Goal: Task Accomplishment & Management: Manage account settings

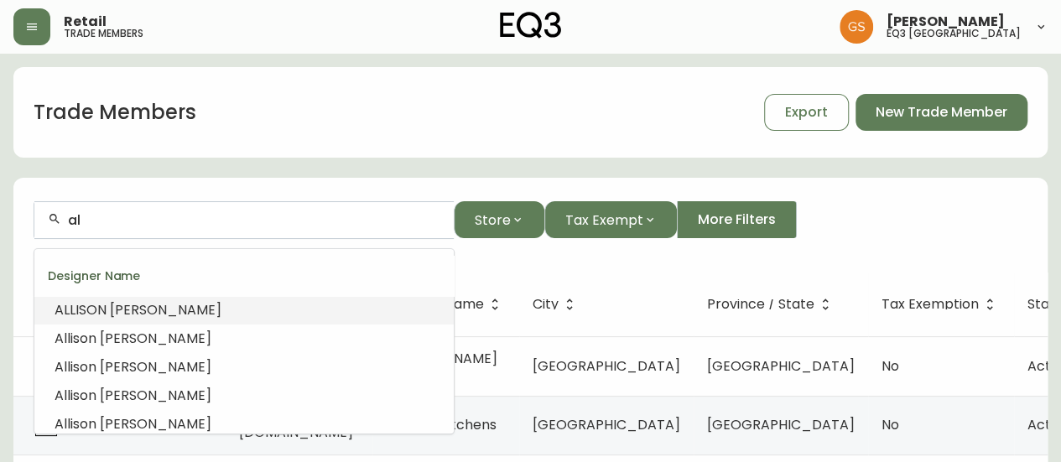
type input "a"
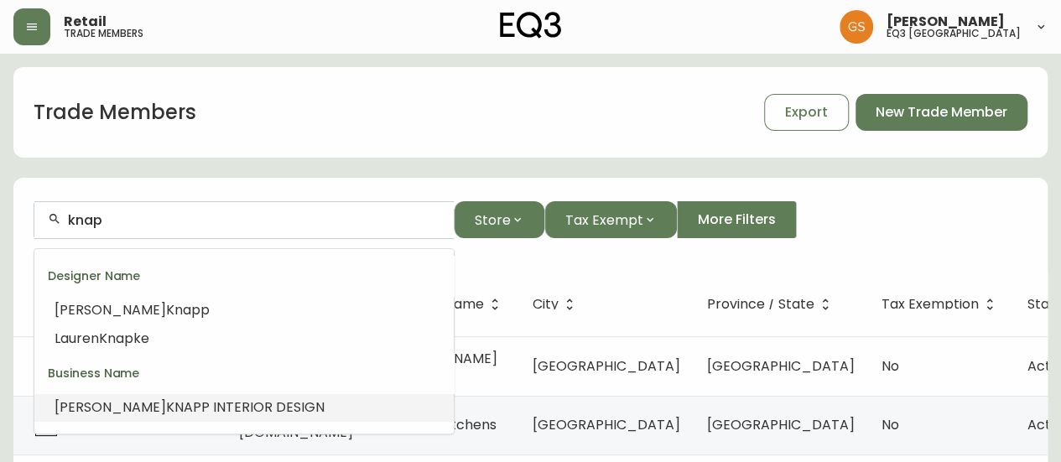
click at [215, 398] on span "P INTERIOR DESIGN" at bounding box center [262, 407] width 123 height 19
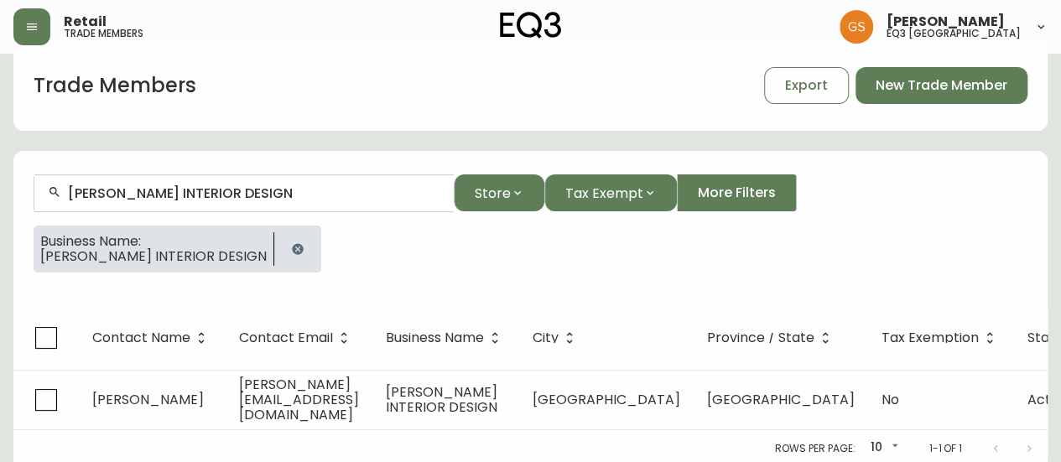
scroll to position [42, 0]
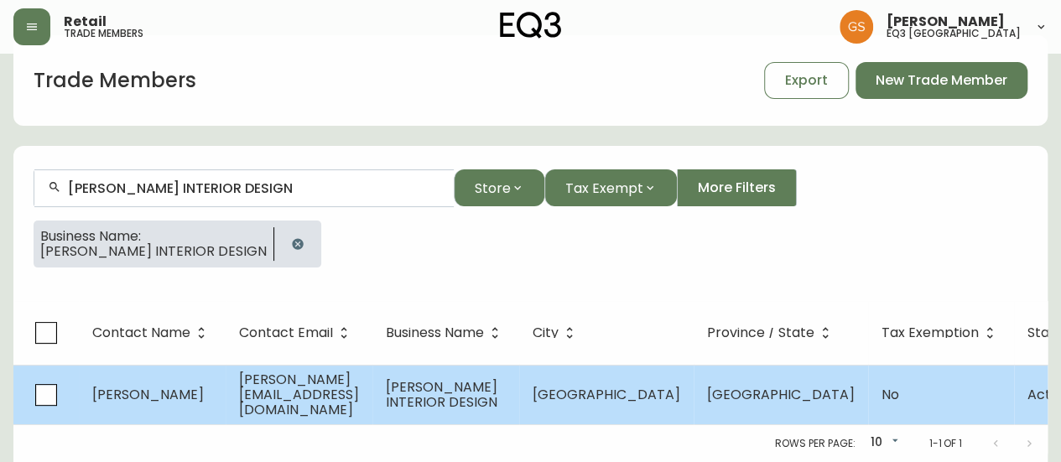
type input "[PERSON_NAME] INTERIOR DESIGN"
click at [320, 387] on span "[PERSON_NAME][EMAIL_ADDRESS][DOMAIN_NAME]" at bounding box center [299, 394] width 120 height 49
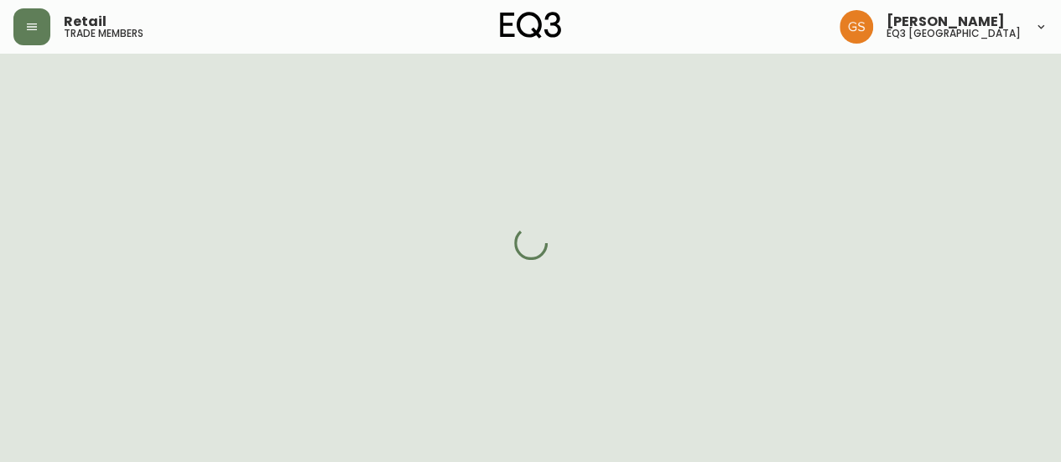
select select "ON"
select select "CA"
select select "CA_EN"
select select "Other"
select select "Interior Designer"
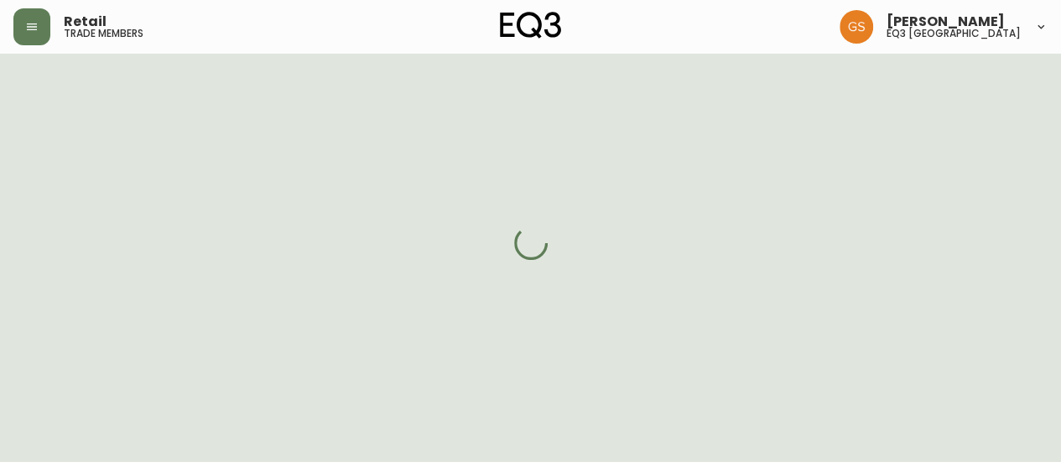
select select "cjw10z96q005b6gs00r6w7pwt"
select select "false"
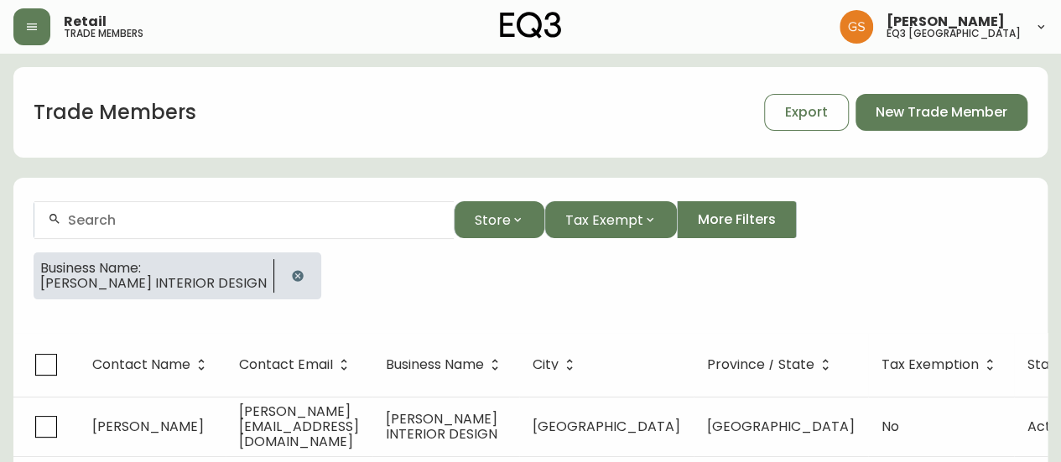
click at [138, 209] on div at bounding box center [243, 220] width 419 height 38
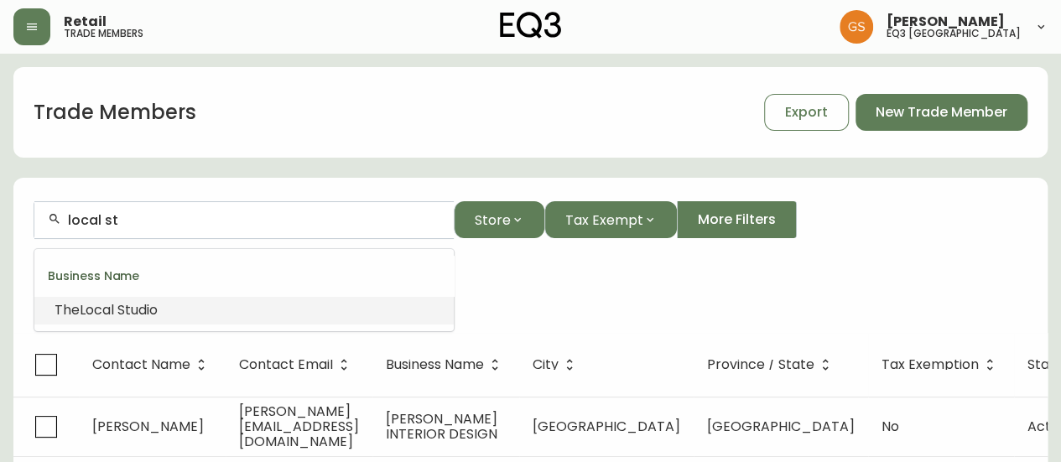
click at [164, 312] on li "The Local St udio" at bounding box center [243, 310] width 419 height 29
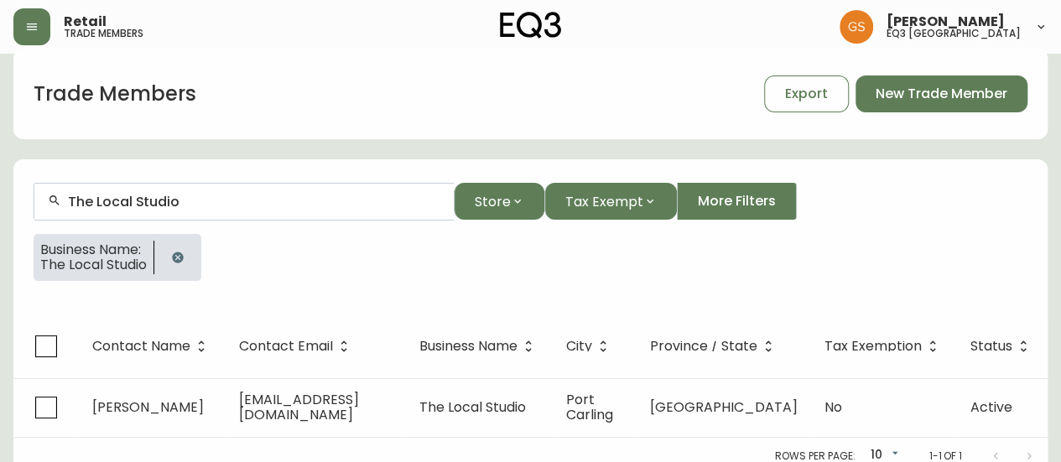
scroll to position [29, 0]
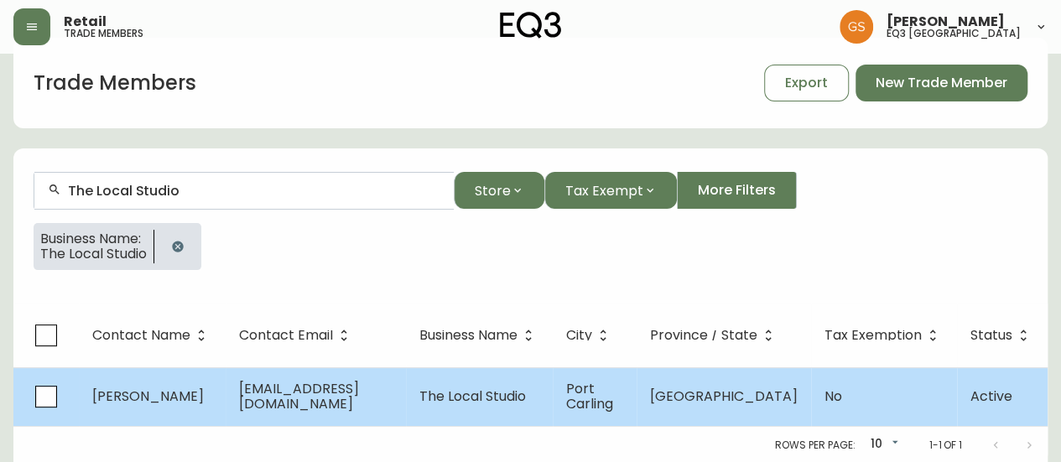
type input "The Local Studio"
click at [328, 398] on span "[EMAIL_ADDRESS][DOMAIN_NAME]" at bounding box center [299, 396] width 120 height 34
select select "ON"
select select "CA"
select select "CA_EN"
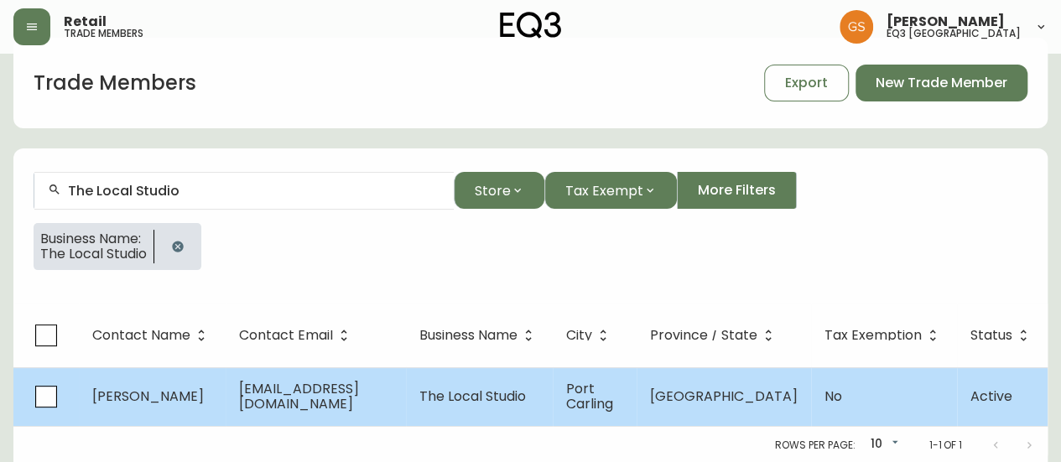
select select "Other"
select select "Interior Designer"
select select "false"
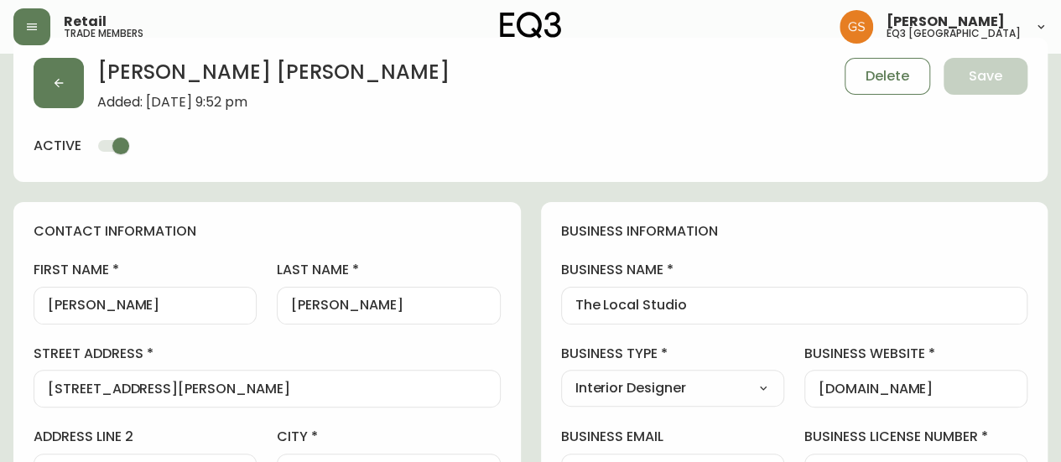
type input "EQ3 [GEOGRAPHIC_DATA] - [PERSON_NAME]"
select select "cjw10z96s008u6gs0ccm7hd19"
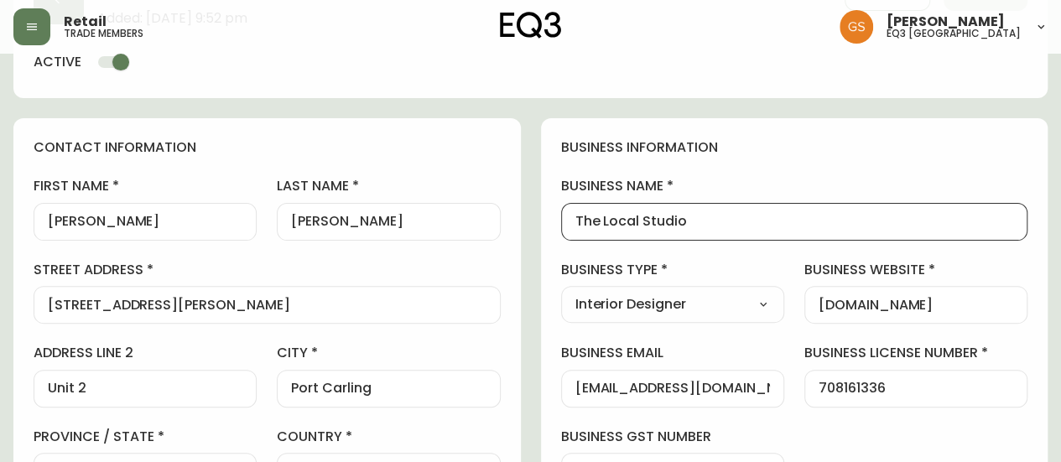
drag, startPoint x: 696, startPoint y: 221, endPoint x: 560, endPoint y: 237, distance: 136.8
click at [562, 237] on div "business name The Local Studio" at bounding box center [794, 208] width 467 height 63
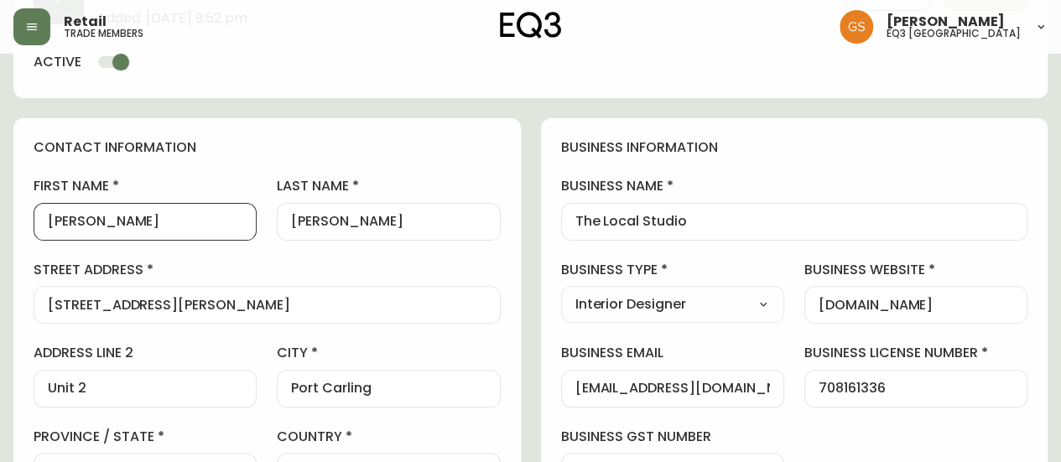
drag, startPoint x: 125, startPoint y: 222, endPoint x: 23, endPoint y: 222, distance: 102.4
click at [23, 223] on div "contact information first name [PERSON_NAME] last name [PERSON_NAME][GEOGRAPHIC…" at bounding box center [267, 397] width 508 height 559
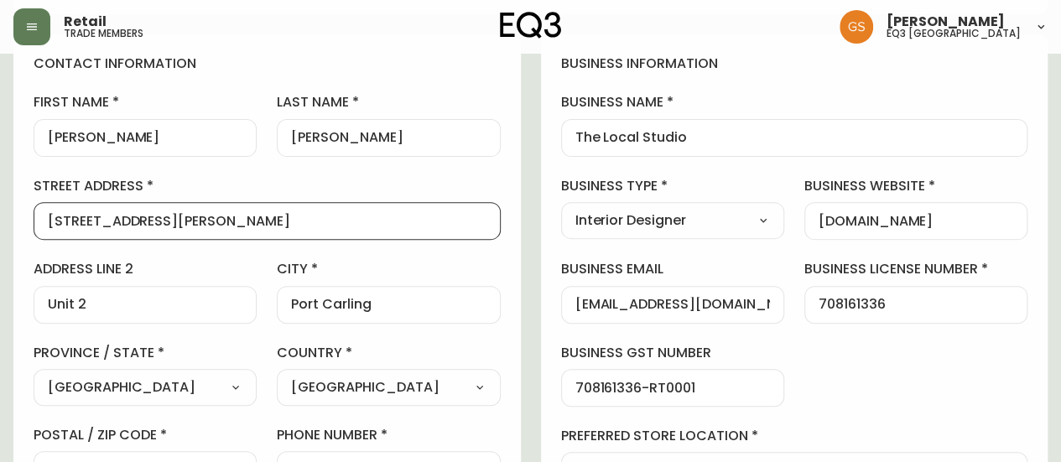
drag, startPoint x: 169, startPoint y: 219, endPoint x: 29, endPoint y: 231, distance: 141.4
click at [29, 231] on div "contact information first name [PERSON_NAME] last name [PERSON_NAME][GEOGRAPHIC…" at bounding box center [267, 313] width 508 height 559
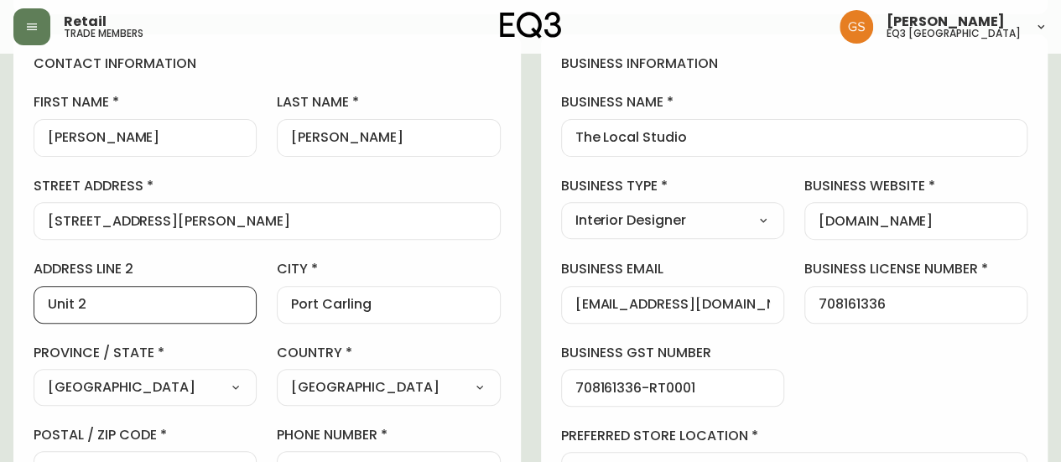
drag, startPoint x: 93, startPoint y: 300, endPoint x: 20, endPoint y: 303, distance: 73.1
click at [20, 303] on div "contact information first name [PERSON_NAME] last name [PERSON_NAME][GEOGRAPHIC…" at bounding box center [267, 313] width 508 height 559
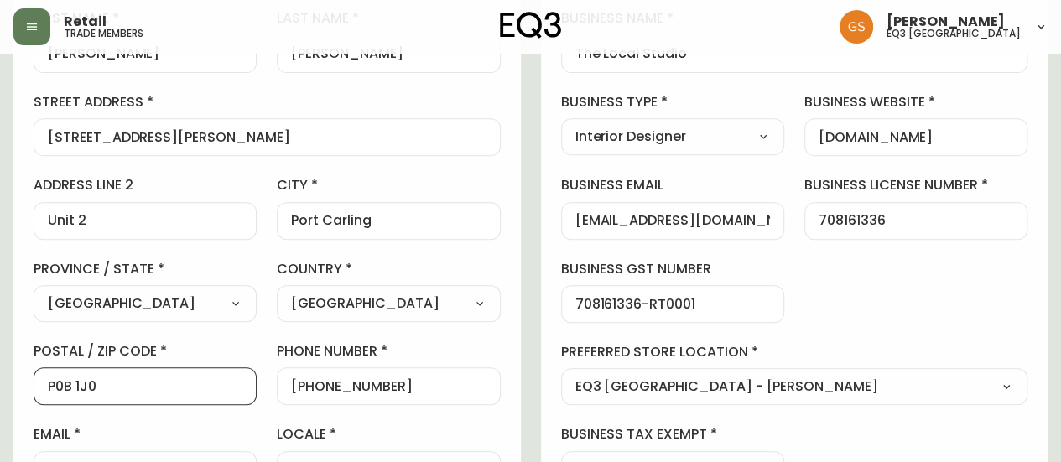
drag, startPoint x: 123, startPoint y: 384, endPoint x: 18, endPoint y: 387, distance: 104.9
click at [18, 387] on div "contact information first name [PERSON_NAME] last name [PERSON_NAME][GEOGRAPHIC…" at bounding box center [267, 230] width 508 height 559
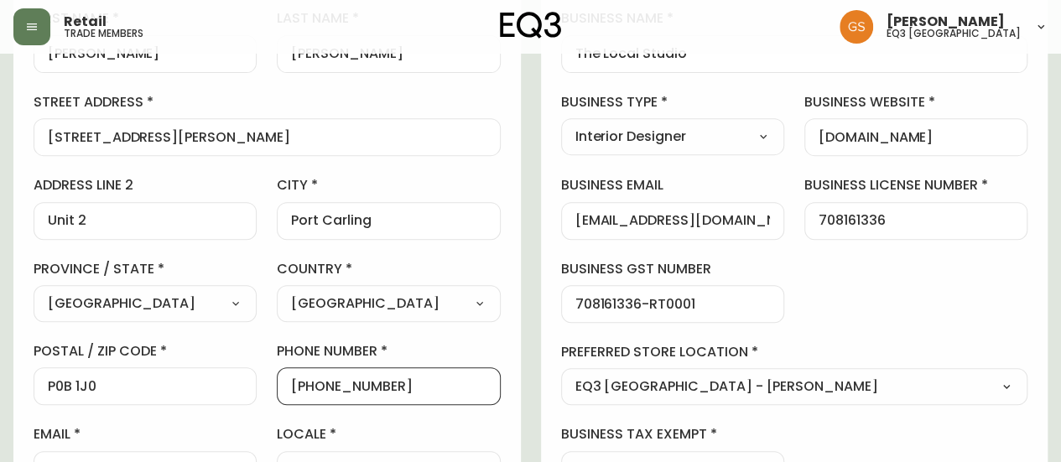
drag, startPoint x: 388, startPoint y: 382, endPoint x: 306, endPoint y: 390, distance: 81.8
click at [306, 390] on input "[PHONE_NUMBER]" at bounding box center [388, 386] width 195 height 16
type input "[PHONE_NUMBER]"
